Goal: Information Seeking & Learning: Learn about a topic

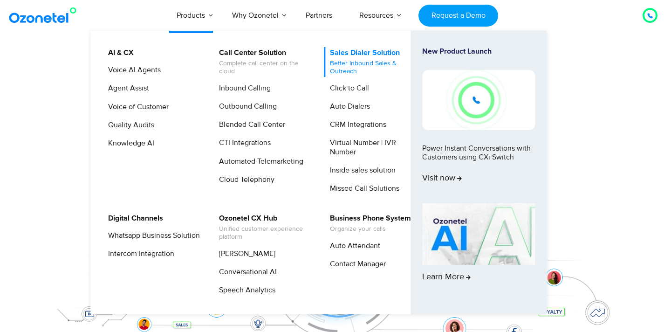
click at [347, 51] on link "Sales Dialer Solution Better Inbound Sales & Outreach" at bounding box center [373, 62] width 99 height 30
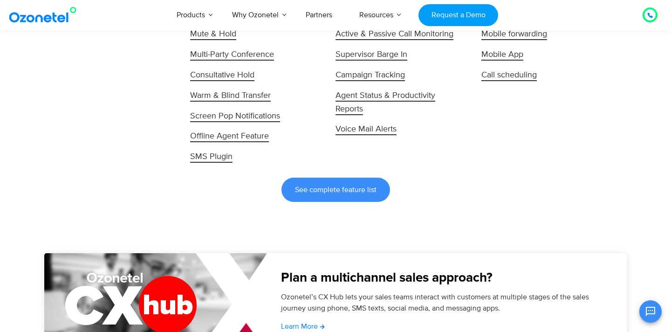
scroll to position [2035, 0]
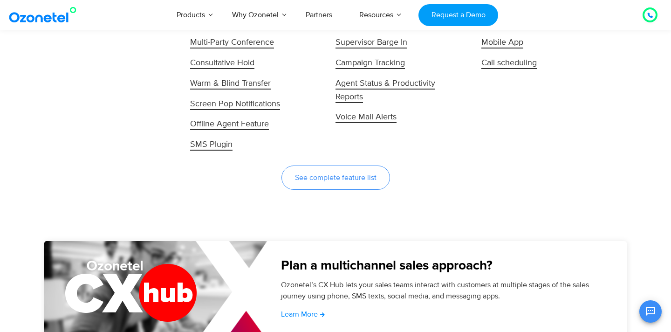
click at [340, 177] on span "See complete feature list" at bounding box center [336, 177] width 82 height 7
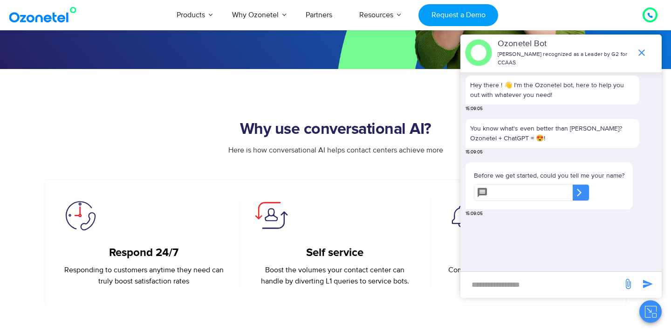
scroll to position [273, 0]
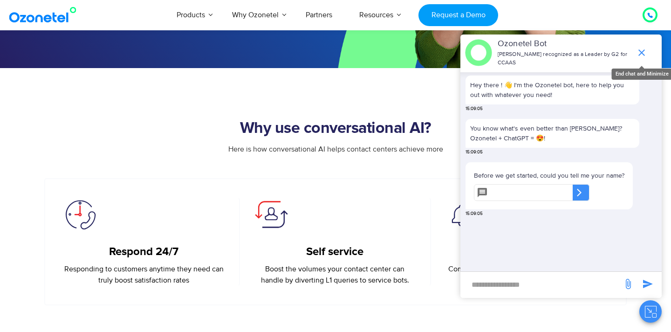
click at [637, 50] on icon "end chat or minimize" at bounding box center [641, 52] width 11 height 11
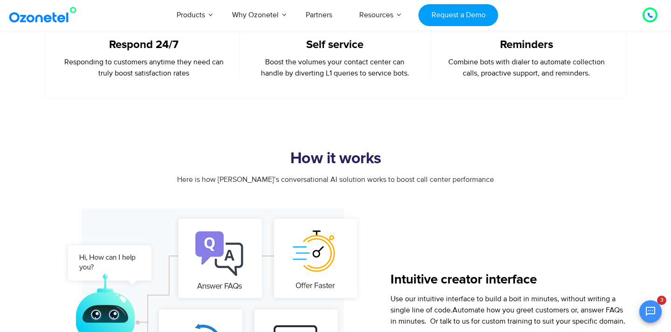
scroll to position [486, 0]
